Goal: Navigation & Orientation: Find specific page/section

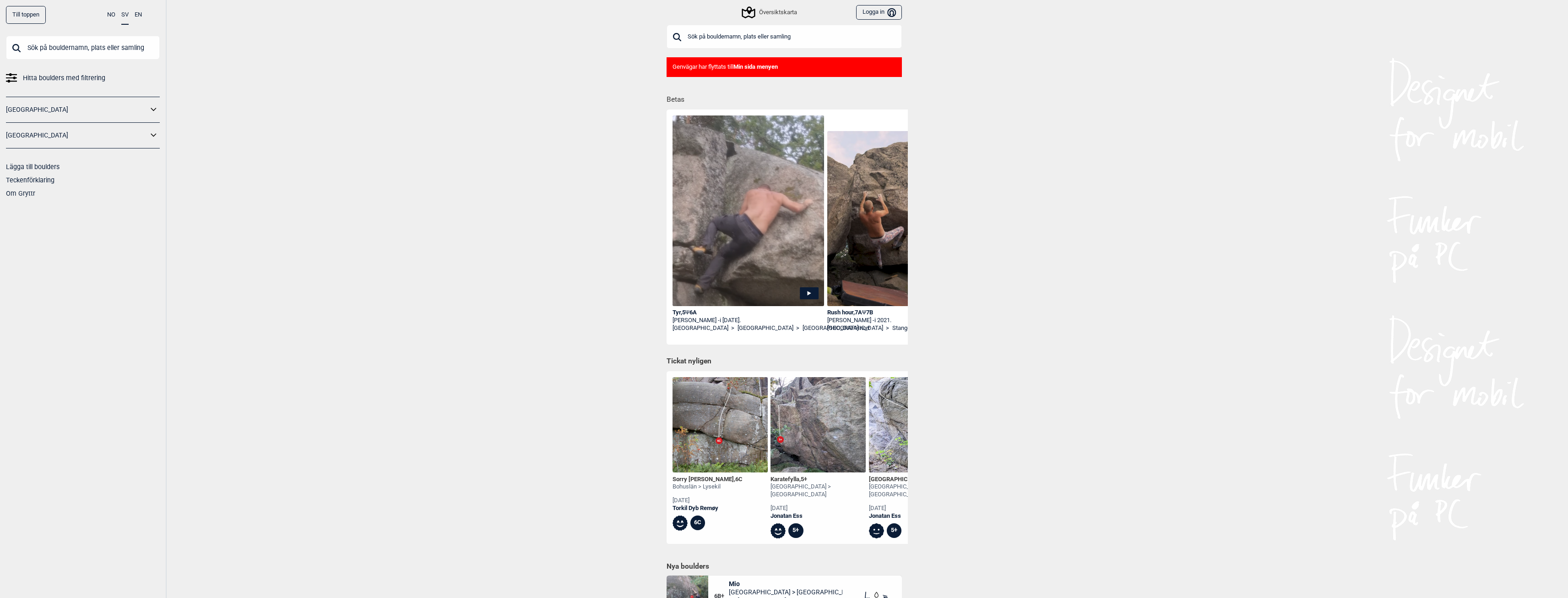
click at [692, 478] on div "Sorry [PERSON_NAME] , 6C" at bounding box center [707, 479] width 70 height 8
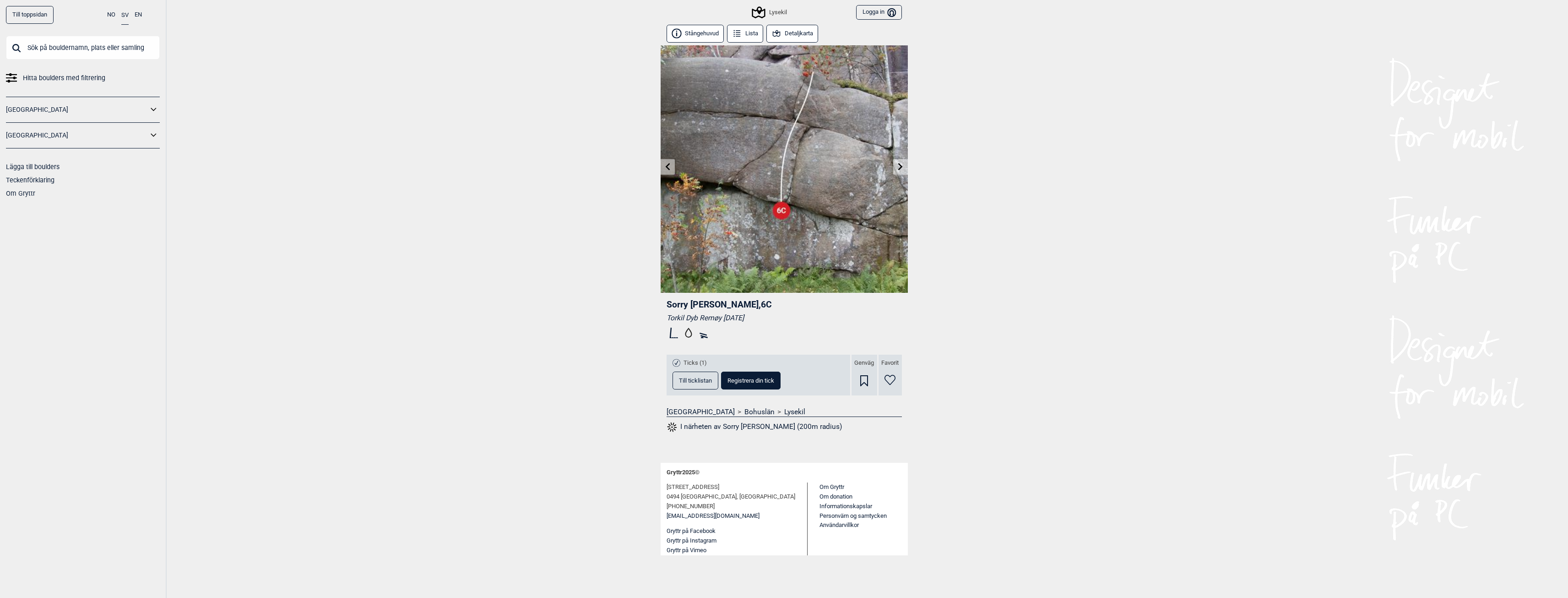
click at [782, 6] on div "Lysekil Logga in [GEOGRAPHIC_DATA]" at bounding box center [784, 12] width 247 height 25
click at [781, 9] on div "Lysekil" at bounding box center [769, 12] width 33 height 11
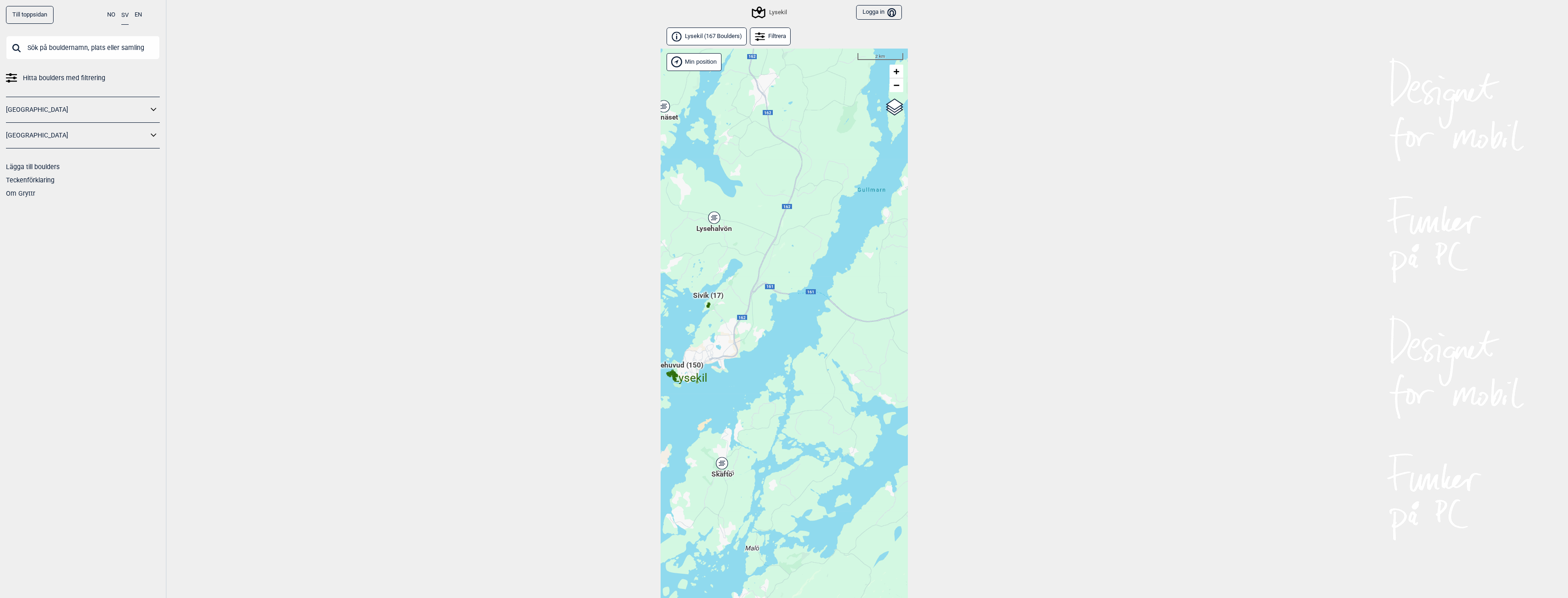
drag, startPoint x: 843, startPoint y: 382, endPoint x: 722, endPoint y: 389, distance: 121.2
click at [722, 389] on div "Hallingdal Gol [PERSON_NAME] Kolomoen [GEOGRAPHIC_DATA] [GEOGRAPHIC_DATA] [GEOG…" at bounding box center [784, 335] width 247 height 573
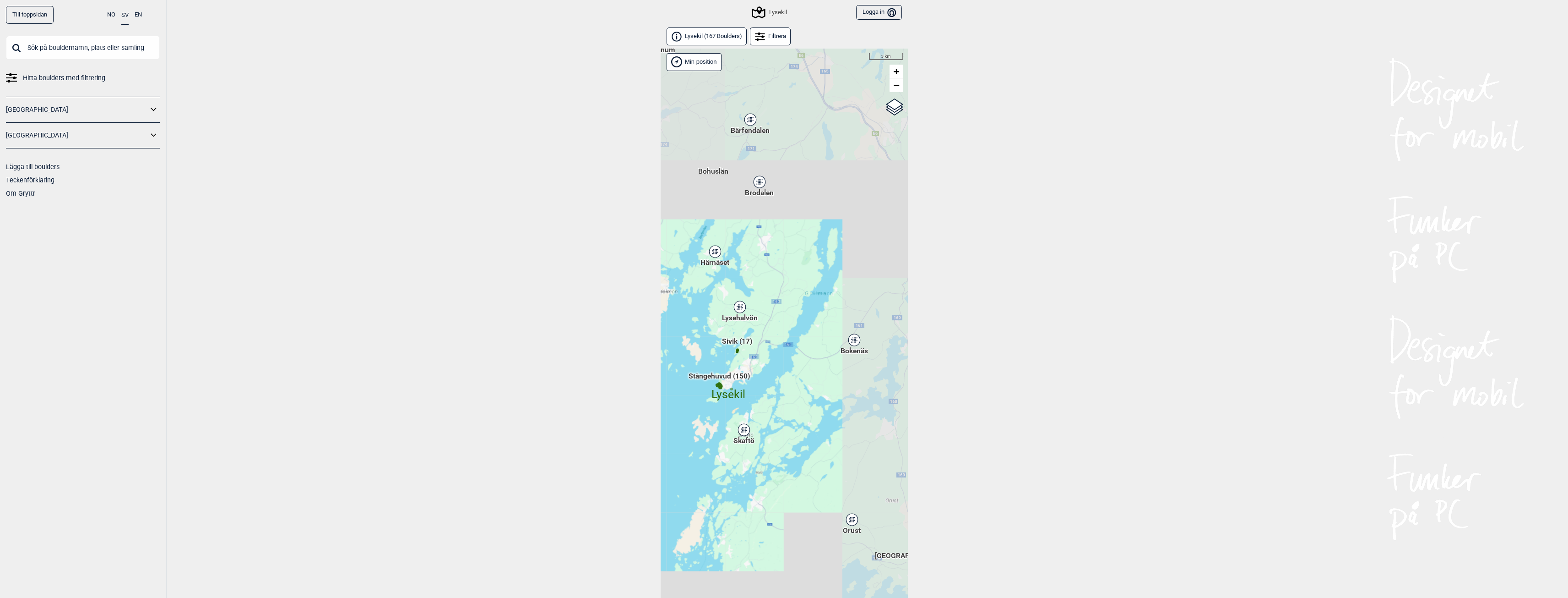
drag, startPoint x: 843, startPoint y: 332, endPoint x: 772, endPoint y: 389, distance: 91.0
click at [772, 389] on div "Hallingdal Gol [PERSON_NAME] Kolomoen [GEOGRAPHIC_DATA] [GEOGRAPHIC_DATA] [GEOG…" at bounding box center [784, 335] width 247 height 573
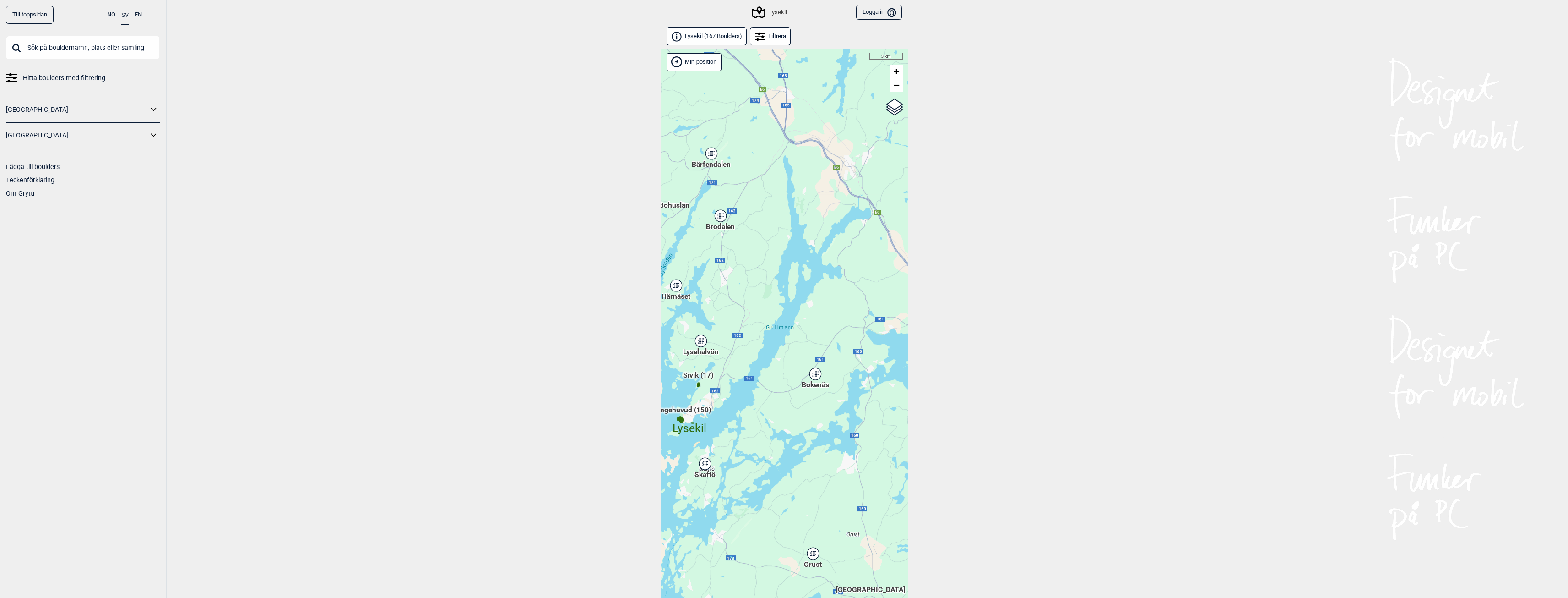
click at [723, 217] on icon at bounding box center [720, 216] width 12 height 12
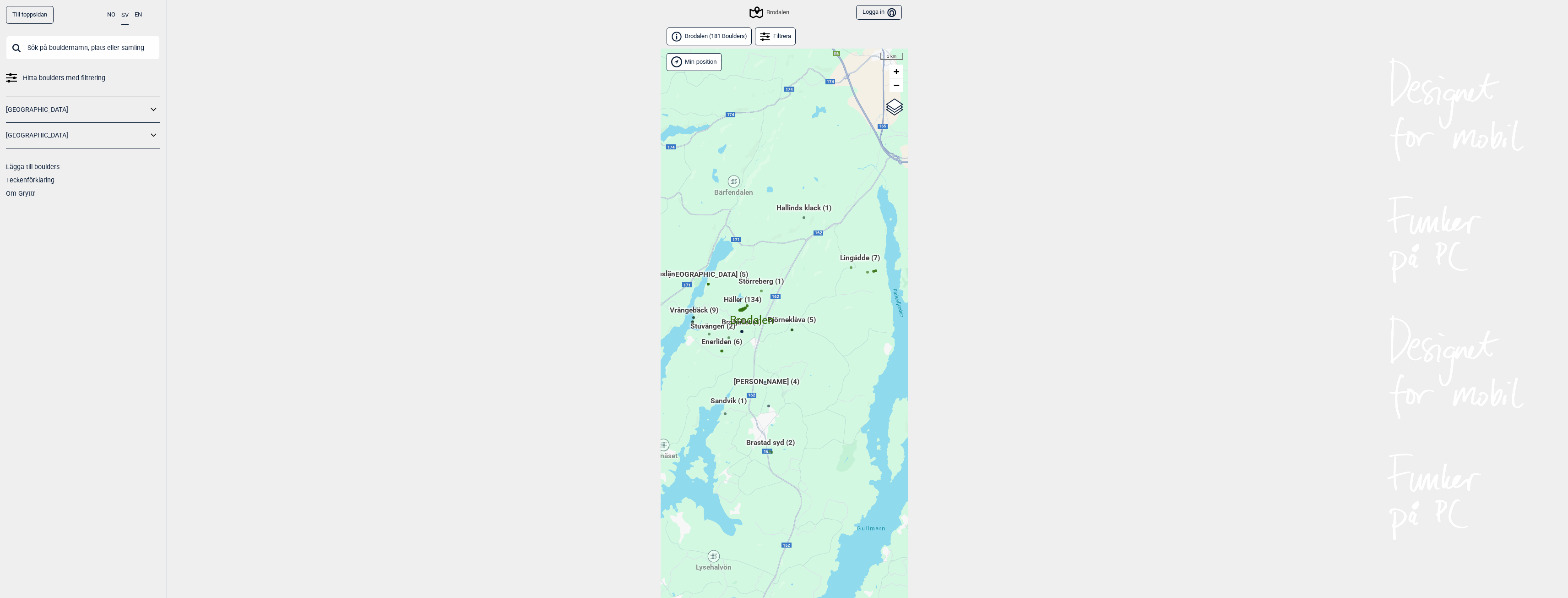
click at [737, 297] on span "Häller (134)" at bounding box center [743, 303] width 38 height 18
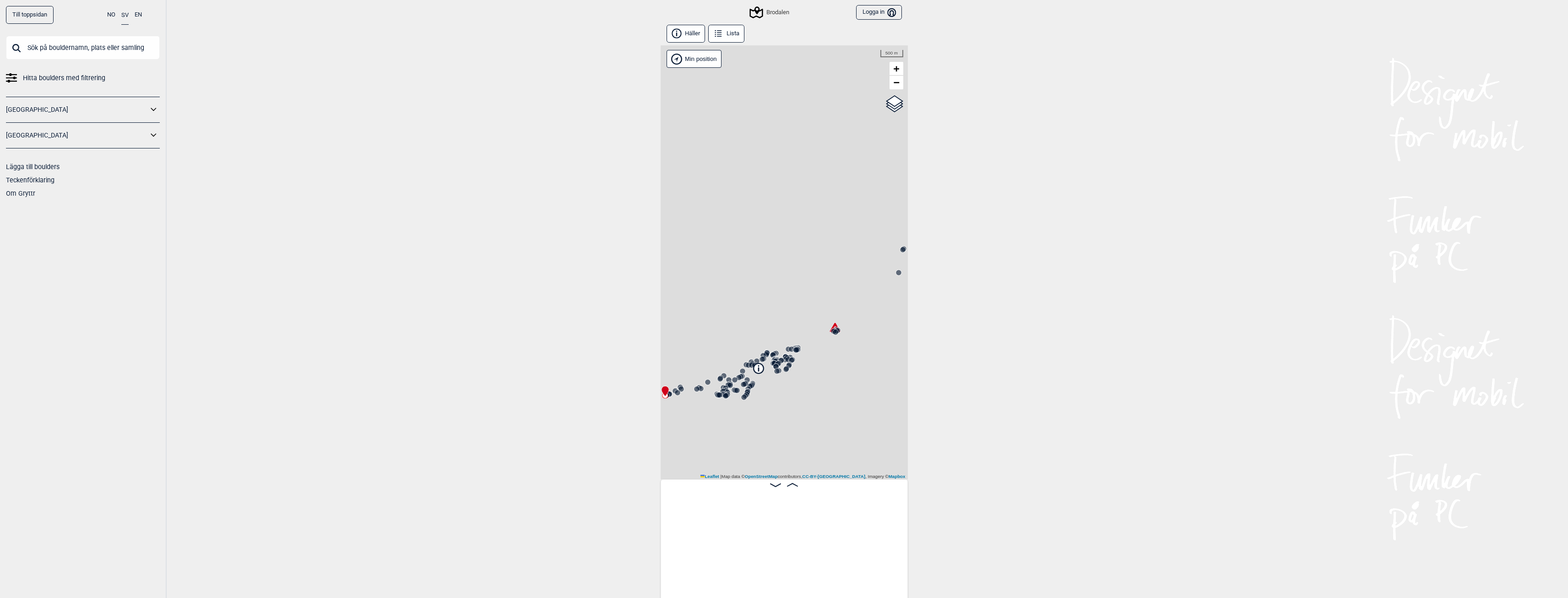
scroll to position [0, 72]
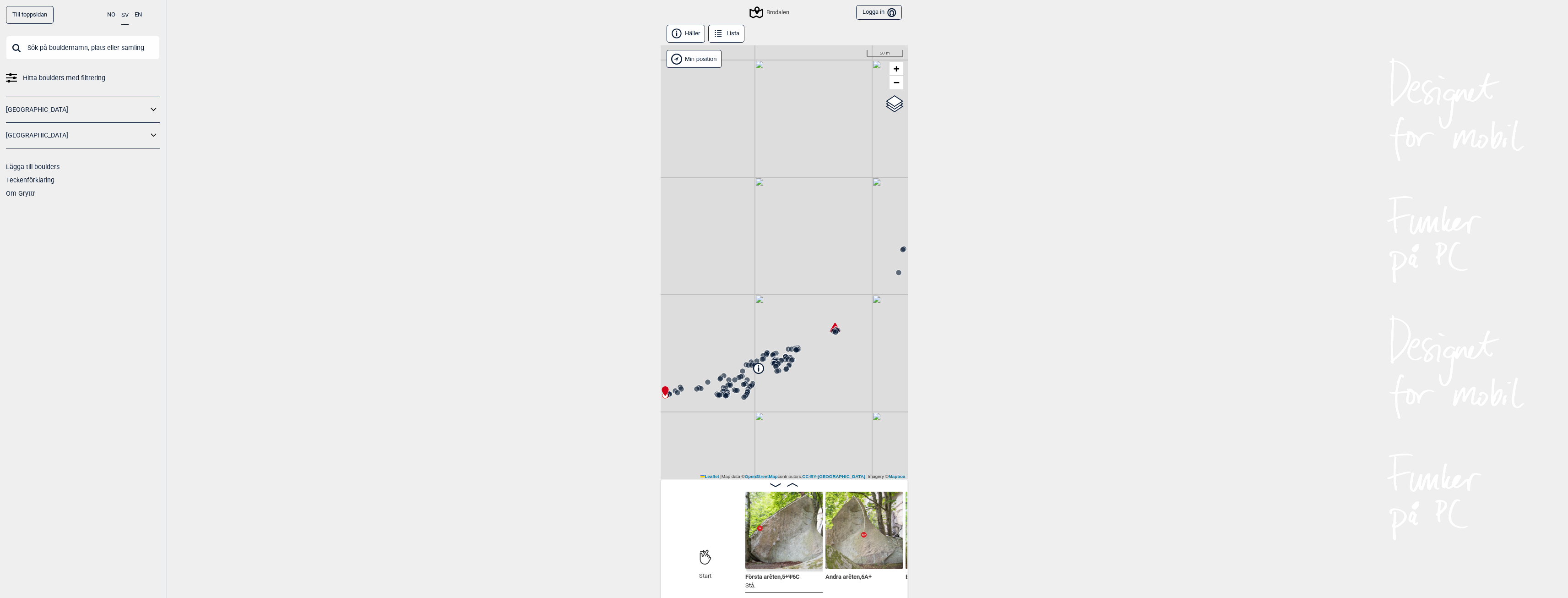
click at [834, 325] on icon at bounding box center [835, 326] width 10 height 9
drag, startPoint x: 757, startPoint y: 368, endPoint x: 1017, endPoint y: 250, distance: 285.5
click at [1017, 250] on div "Till toppsidan NO SV EN Hitta boulders med filtrering [GEOGRAPHIC_DATA] [GEOGRA…" at bounding box center [784, 299] width 1568 height 598
click at [775, 370] on icon at bounding box center [775, 368] width 1 height 4
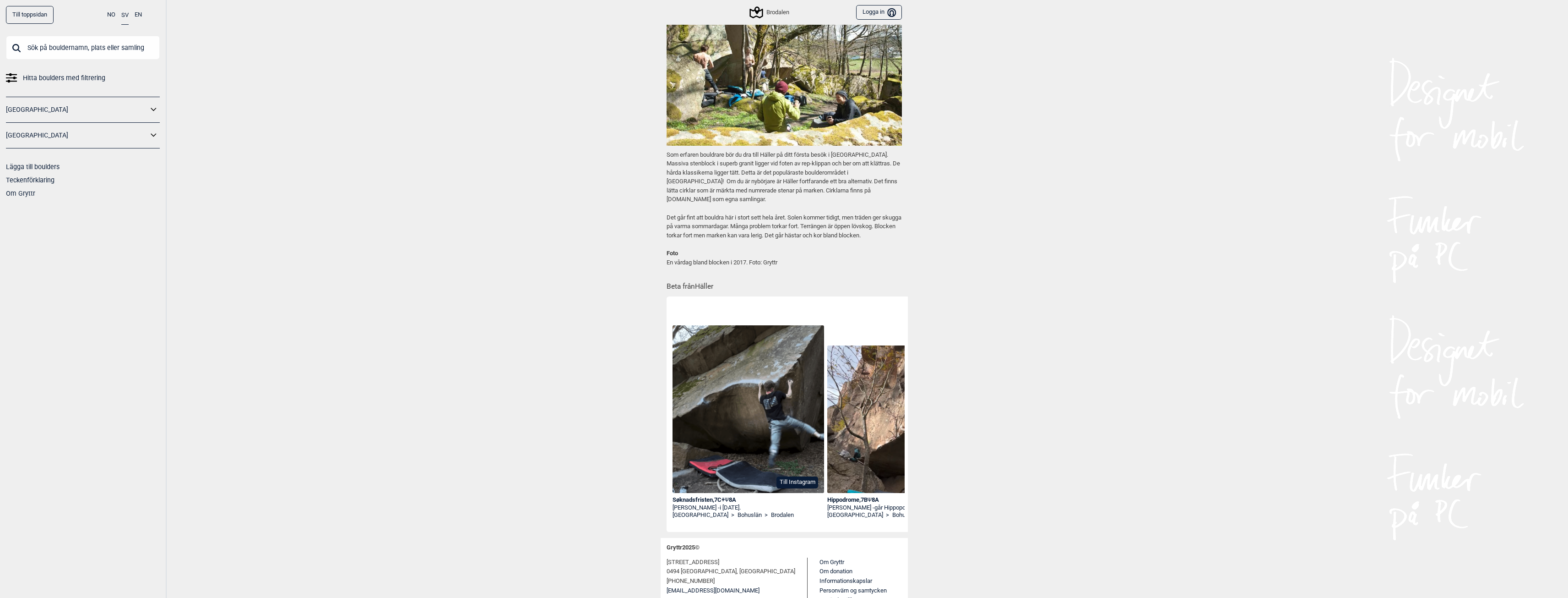
scroll to position [320, 0]
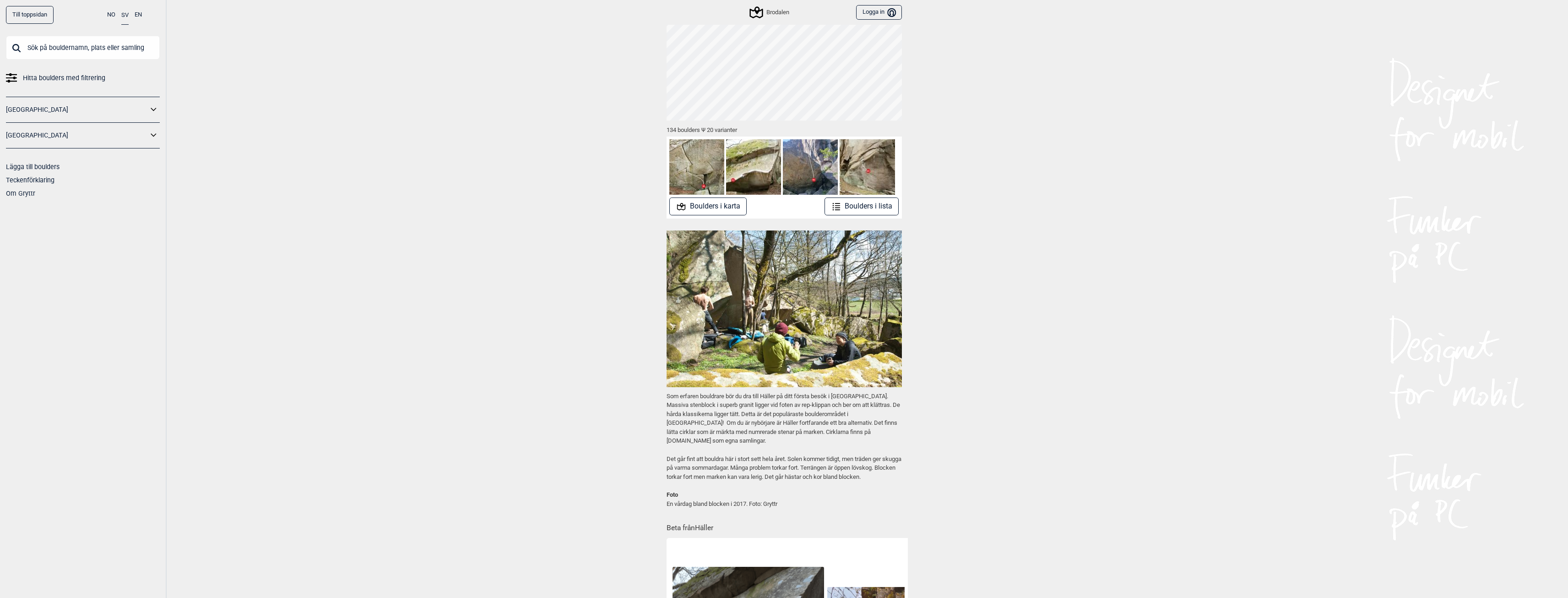
scroll to position [0, 0]
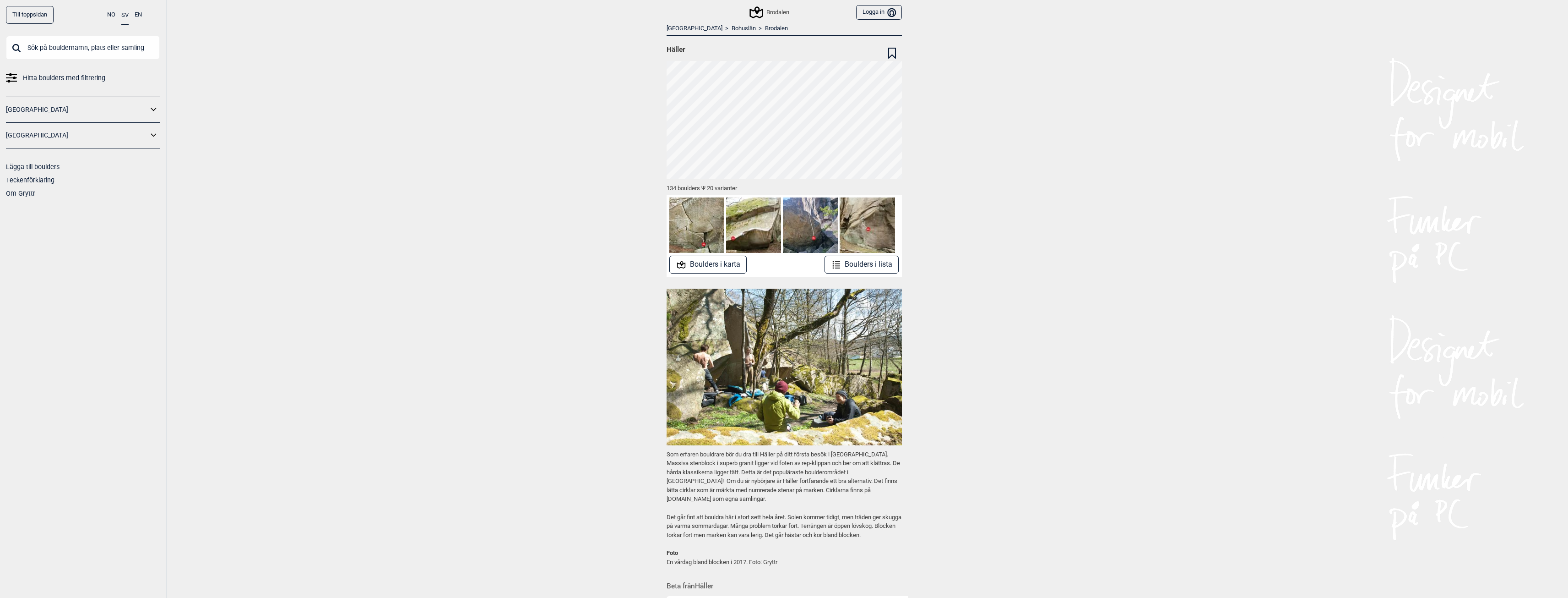
click at [702, 264] on button "Boulders i karta" at bounding box center [708, 264] width 77 height 18
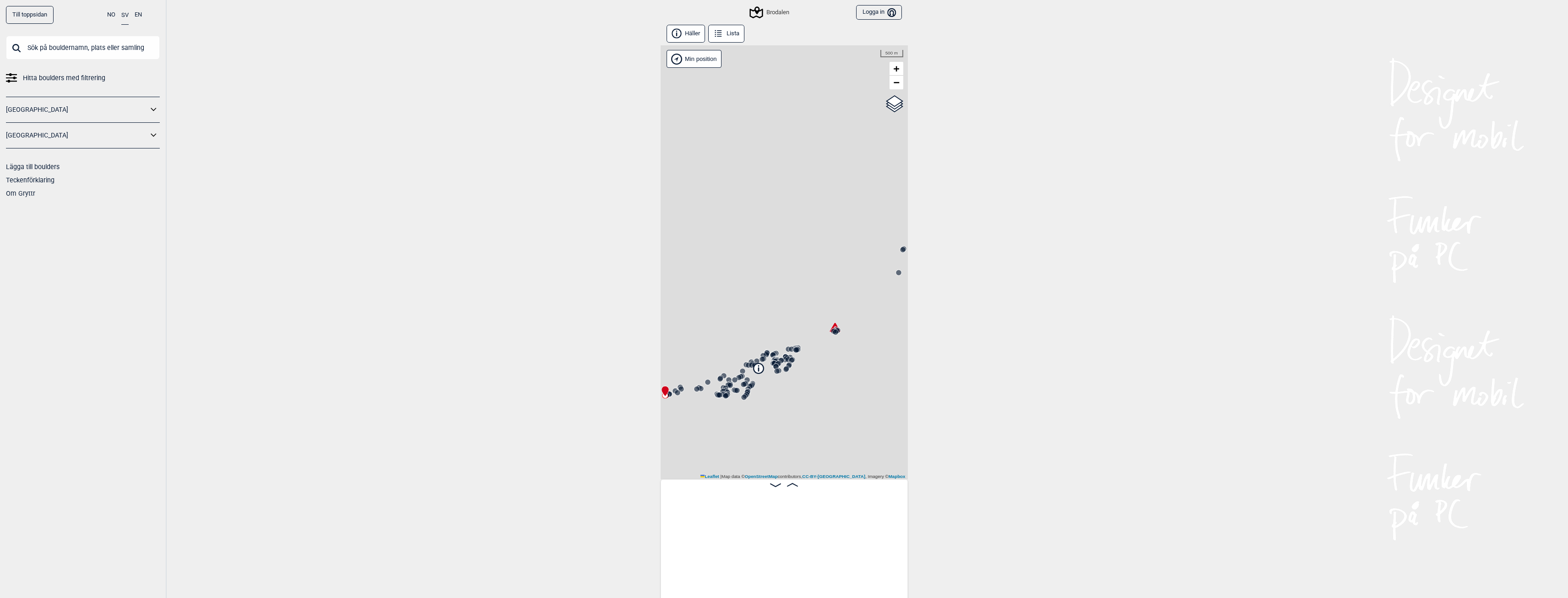
scroll to position [0, 72]
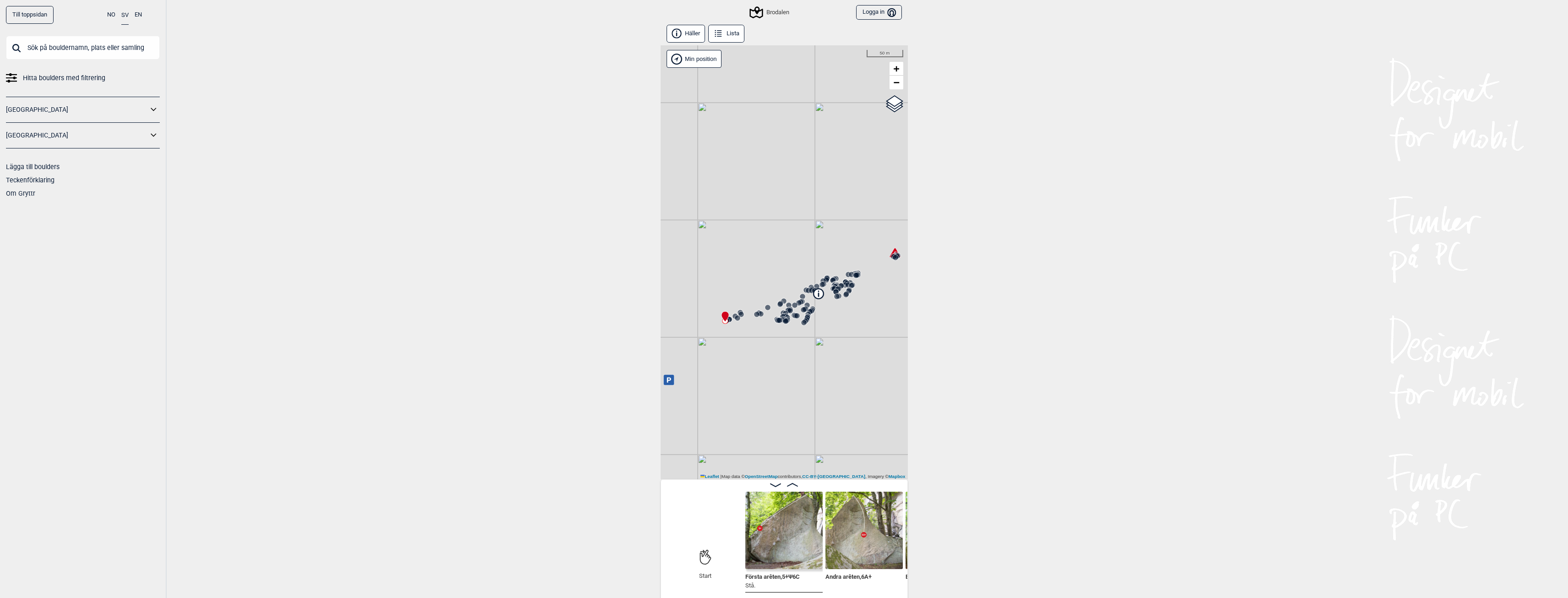
drag, startPoint x: 755, startPoint y: 396, endPoint x: 816, endPoint y: 306, distance: 108.7
click at [816, 306] on icon at bounding box center [813, 309] width 7 height 7
click at [811, 343] on circle at bounding box center [814, 343] width 5 height 5
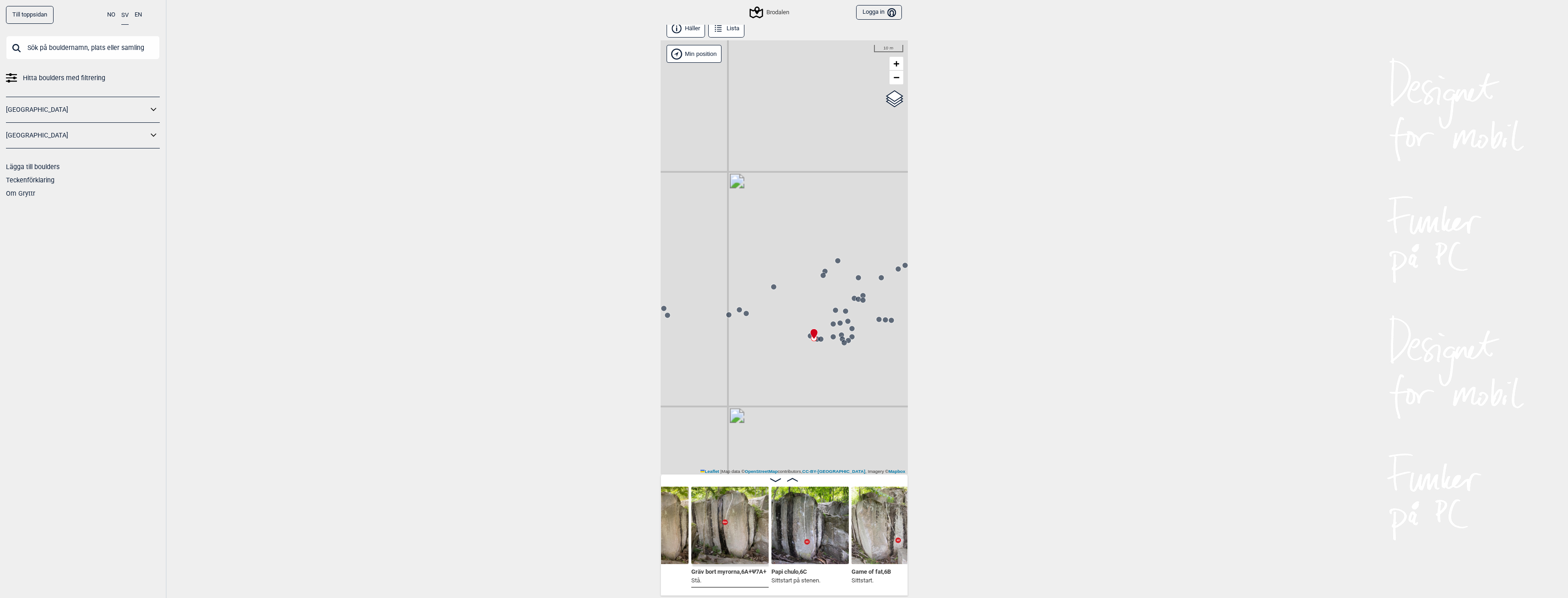
scroll to position [0, 1379]
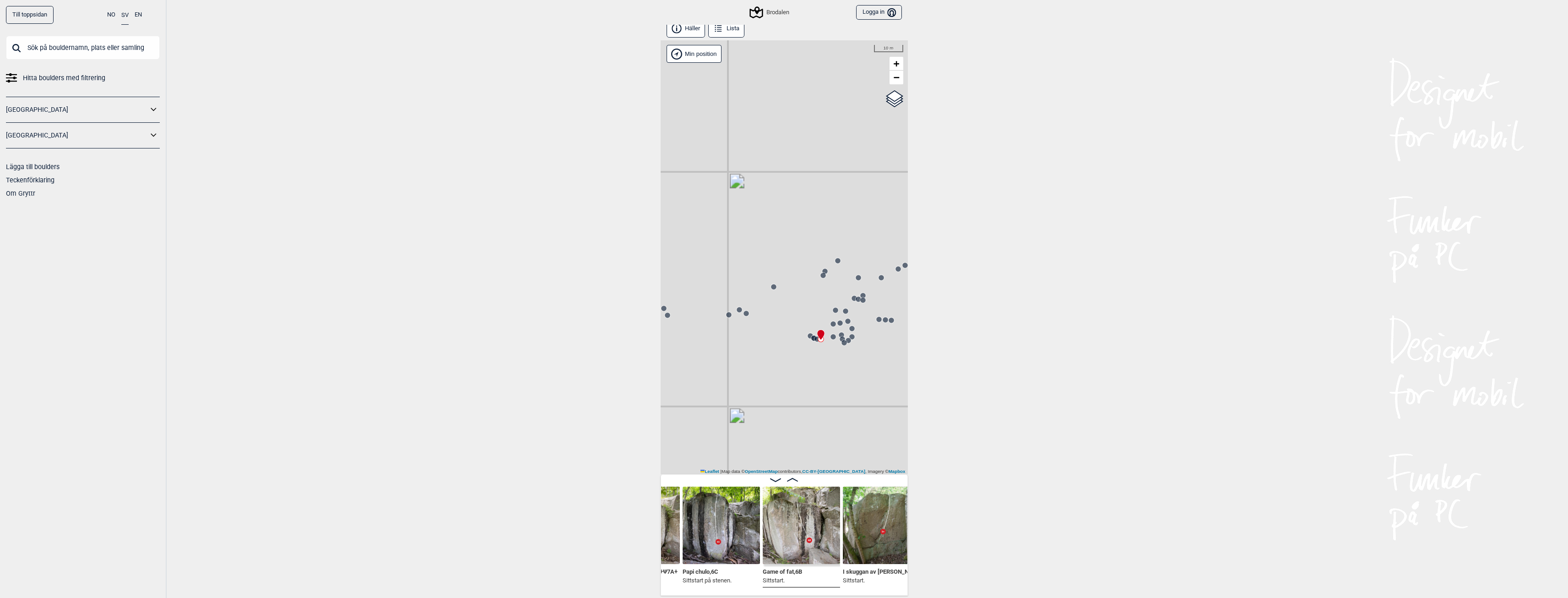
scroll to position [0, 1481]
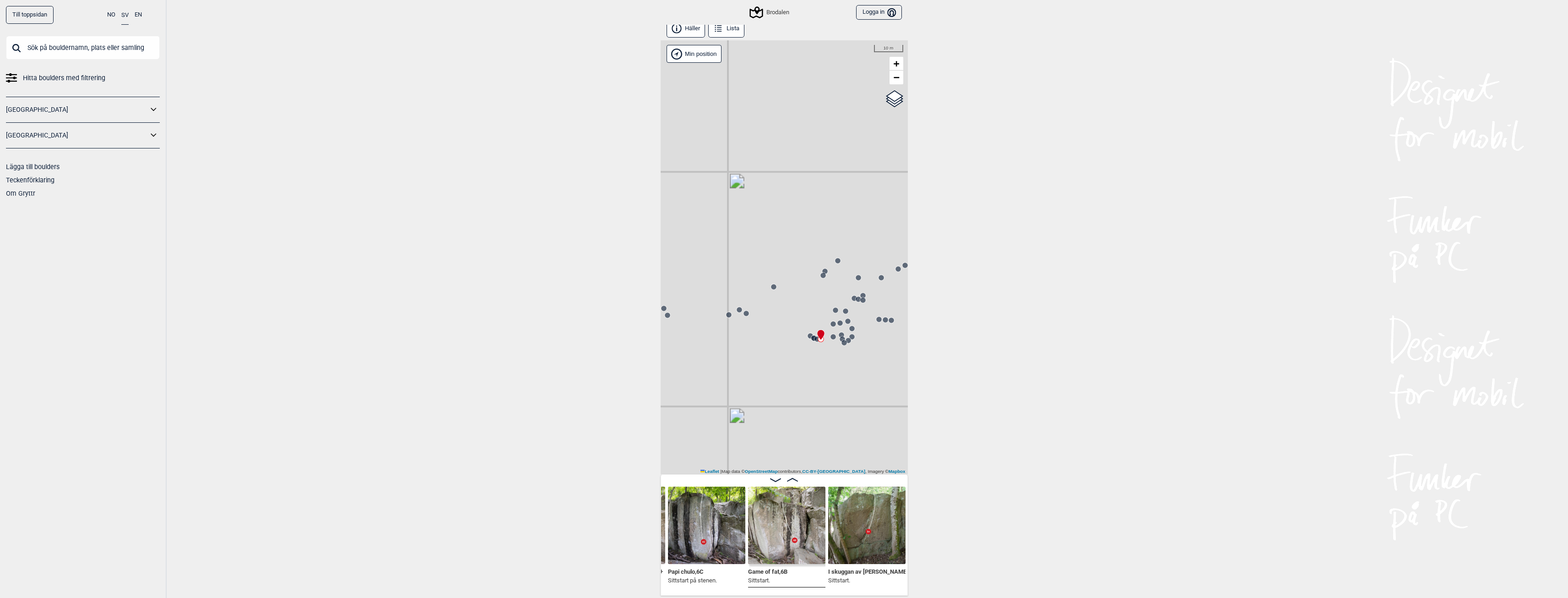
click at [783, 536] on img at bounding box center [786, 525] width 77 height 77
